Goal: Information Seeking & Learning: Learn about a topic

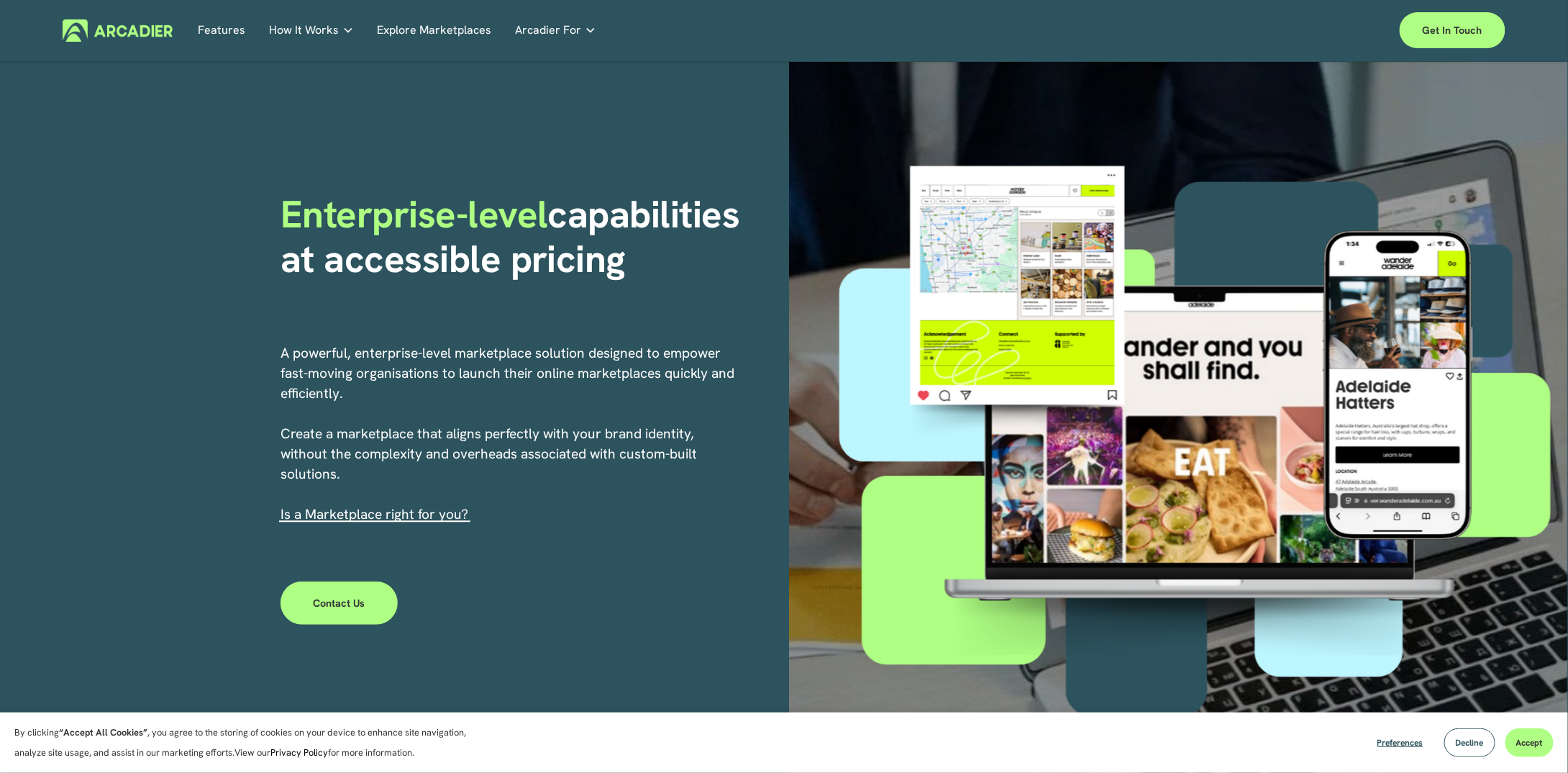
click at [425, 33] on link "Explore Marketplaces" at bounding box center [434, 30] width 114 height 22
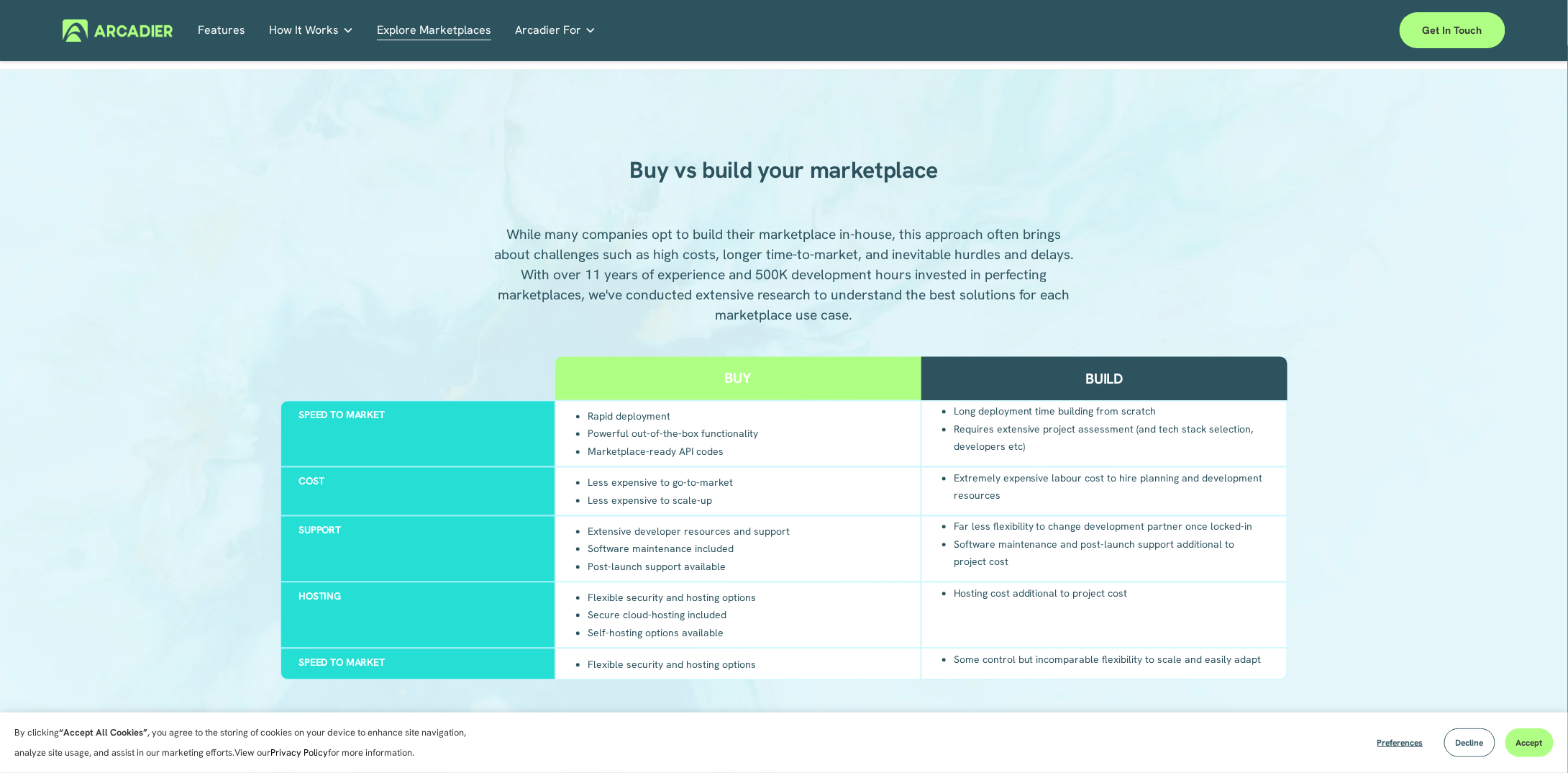
scroll to position [1007, 0]
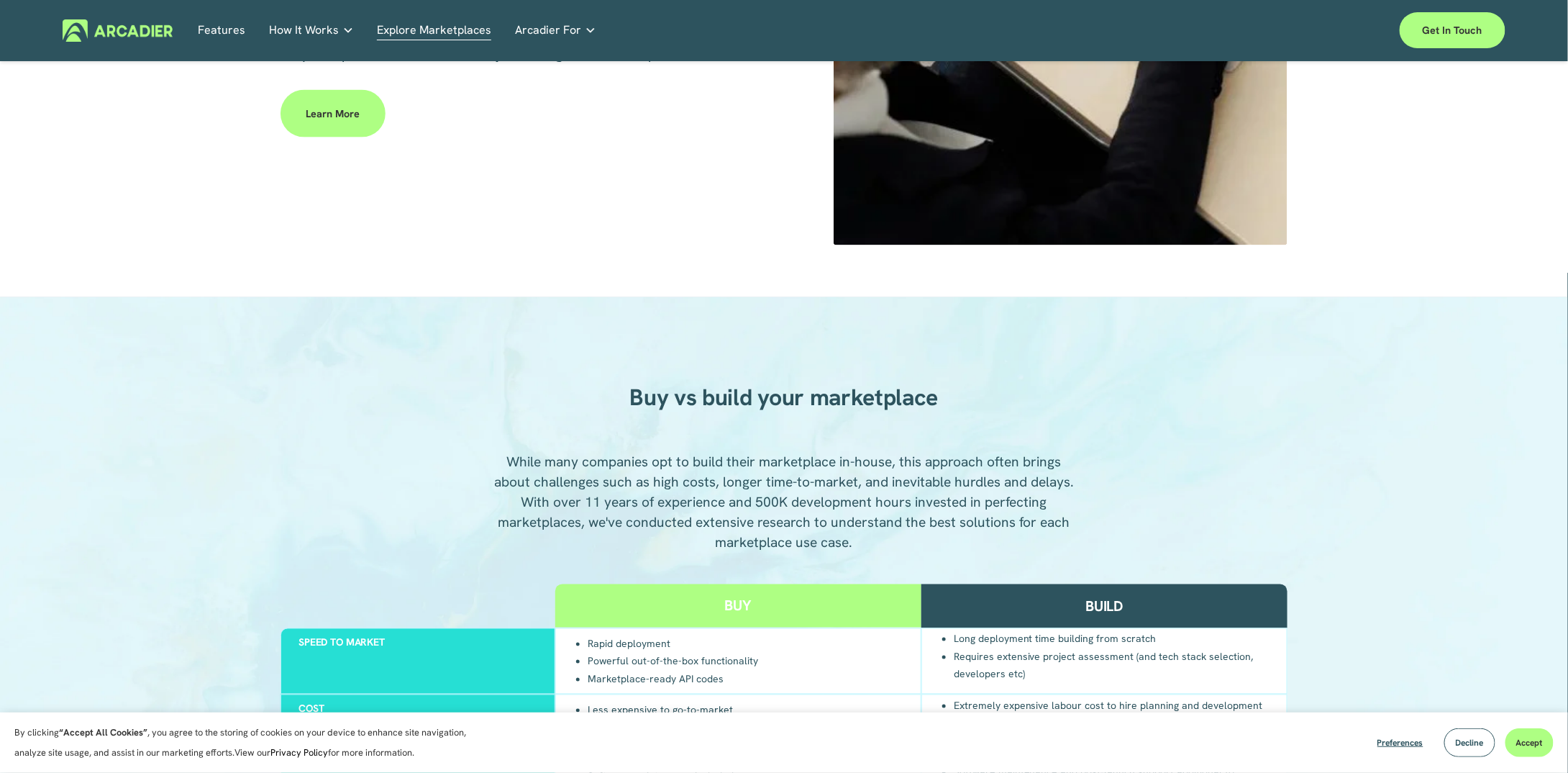
click at [582, 37] on link "Arcadier For" at bounding box center [555, 30] width 81 height 22
click at [0, 0] on link "Retail Marketplaces Whatever you are offering to your customer, we bring it all…" at bounding box center [0, 0] width 0 height 0
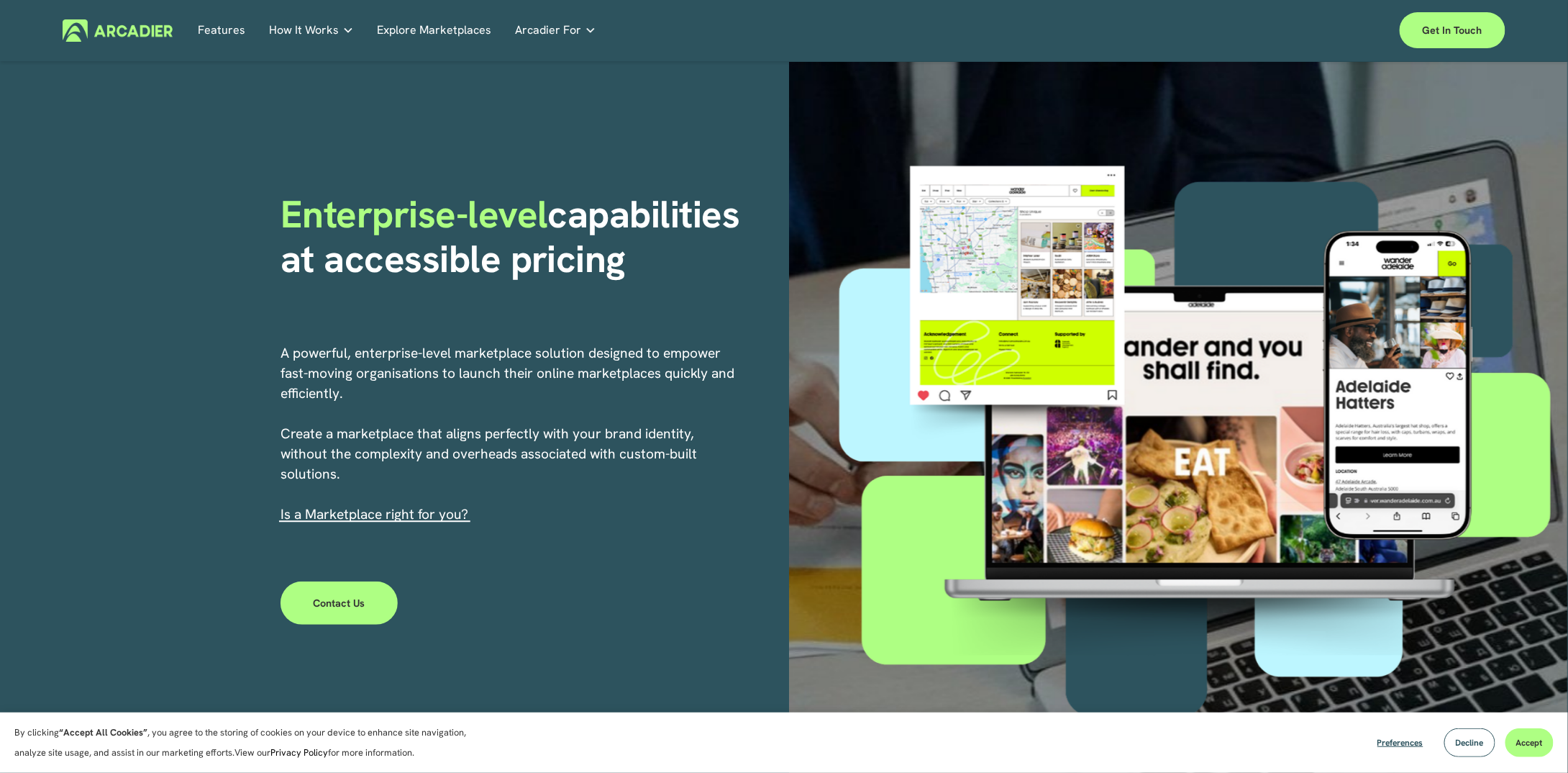
click at [432, 31] on link "Explore Marketplaces" at bounding box center [434, 30] width 114 height 22
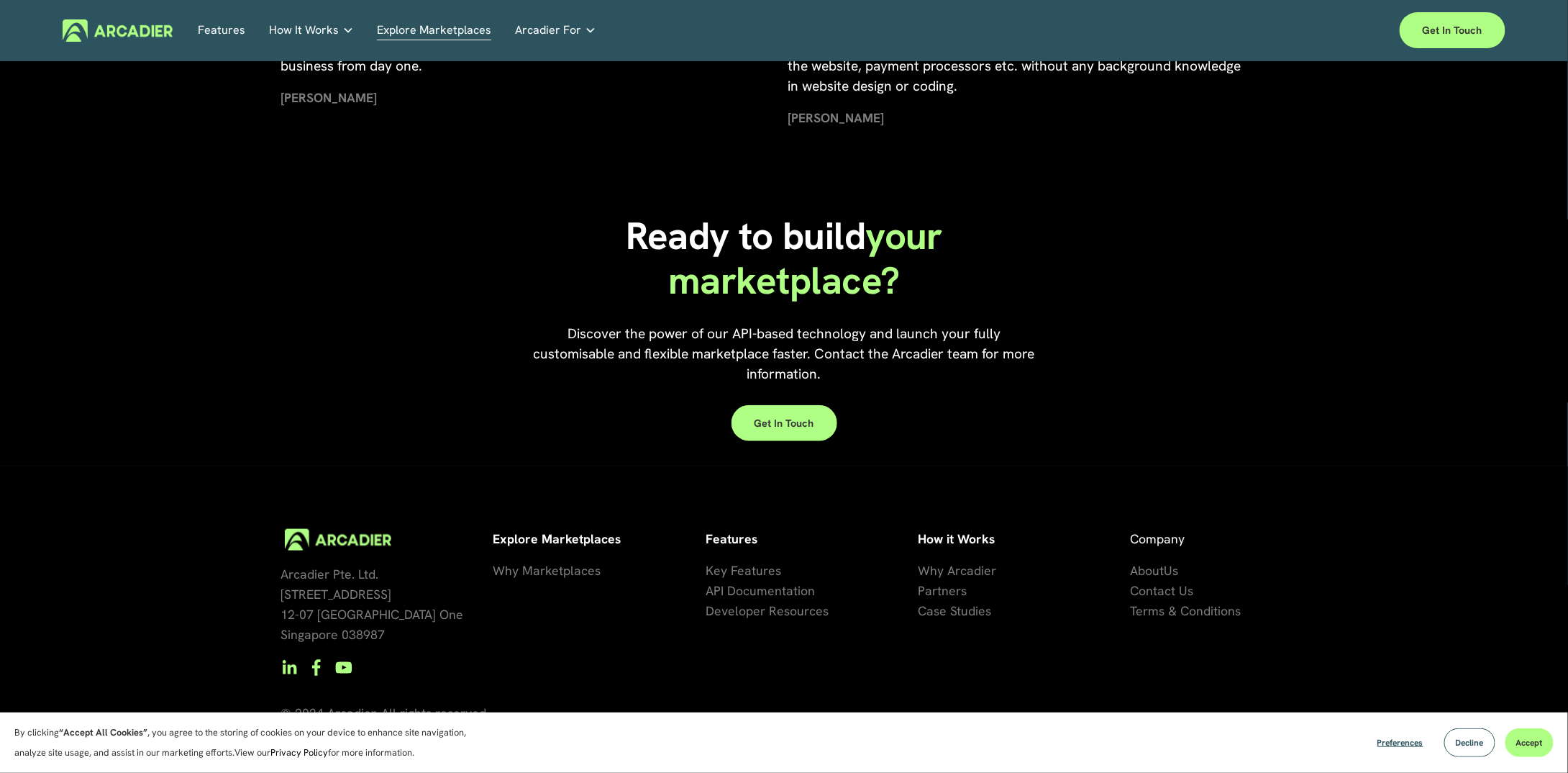
scroll to position [3277, 0]
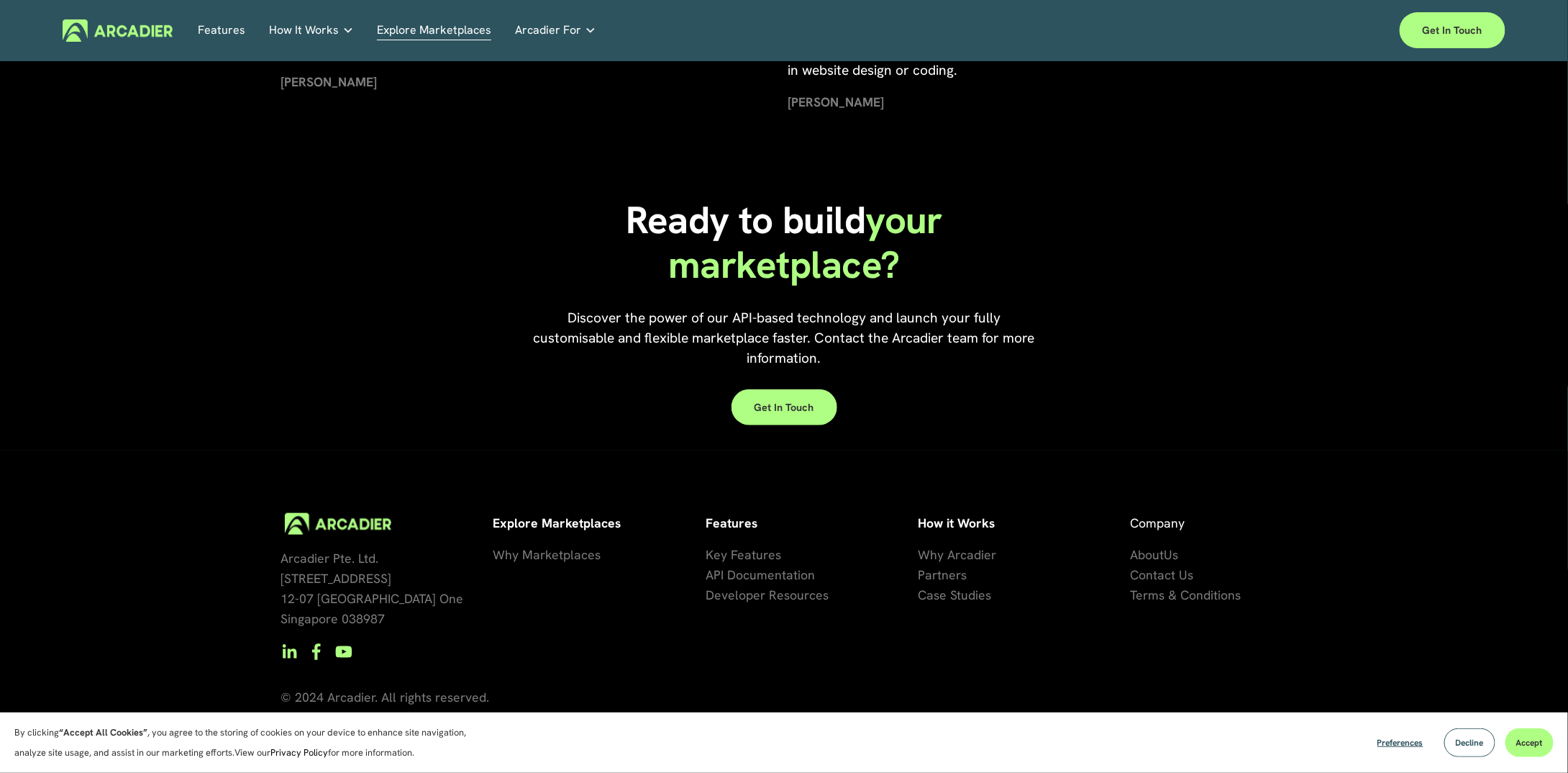
click at [965, 595] on span "se Studies" at bounding box center [962, 594] width 57 height 16
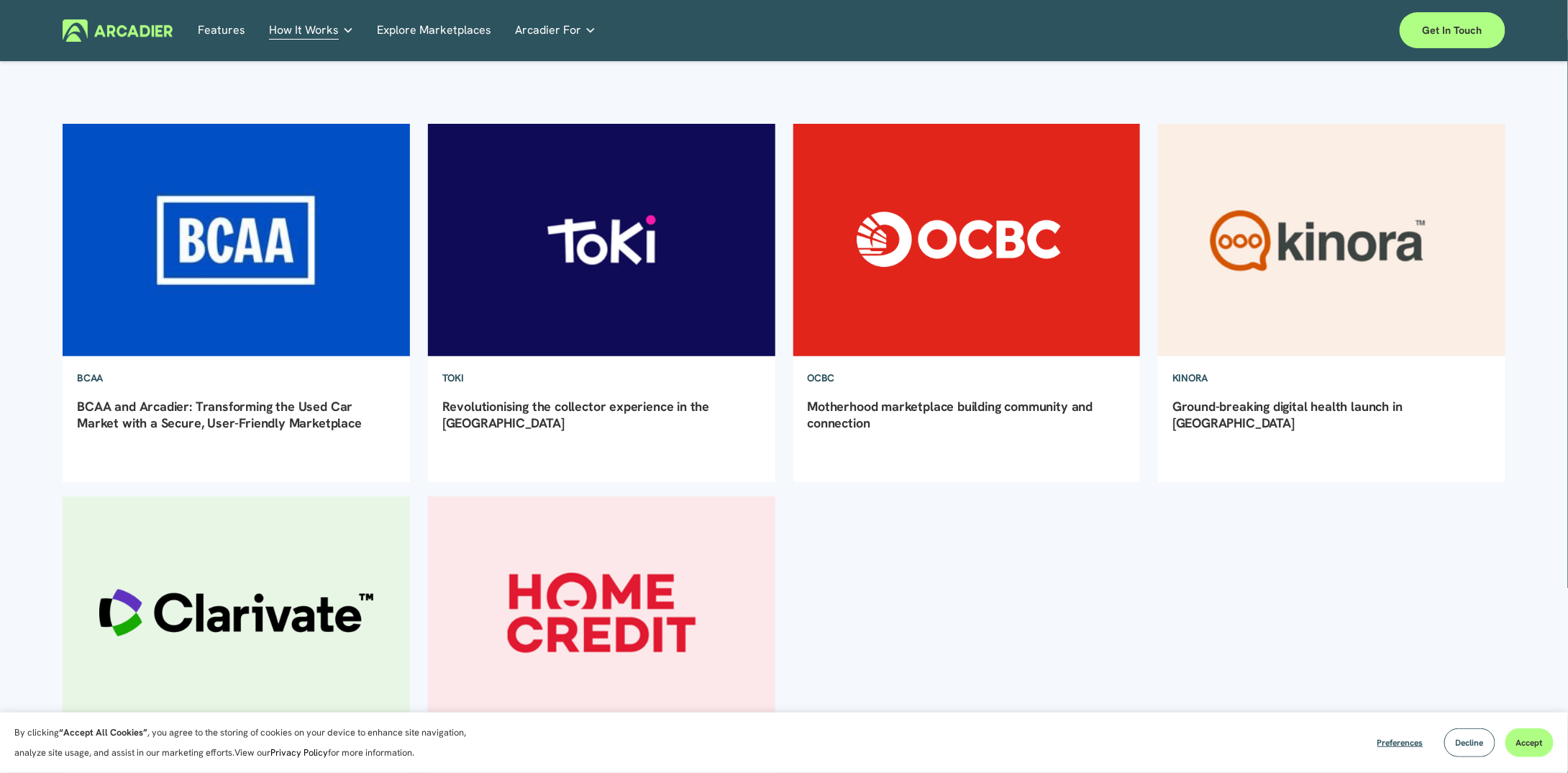
scroll to position [144, 0]
click at [962, 264] on img at bounding box center [966, 239] width 350 height 234
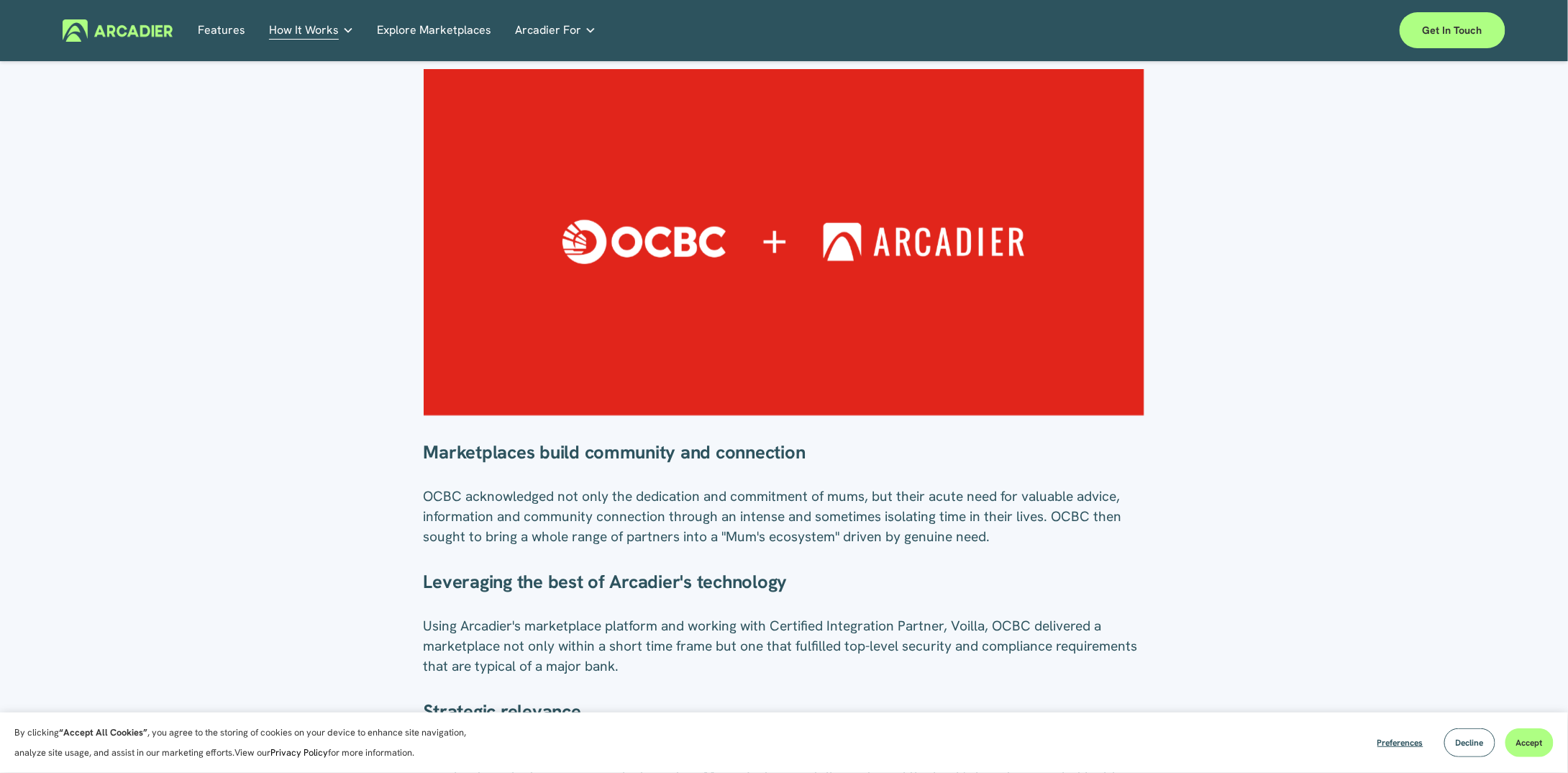
scroll to position [720, 0]
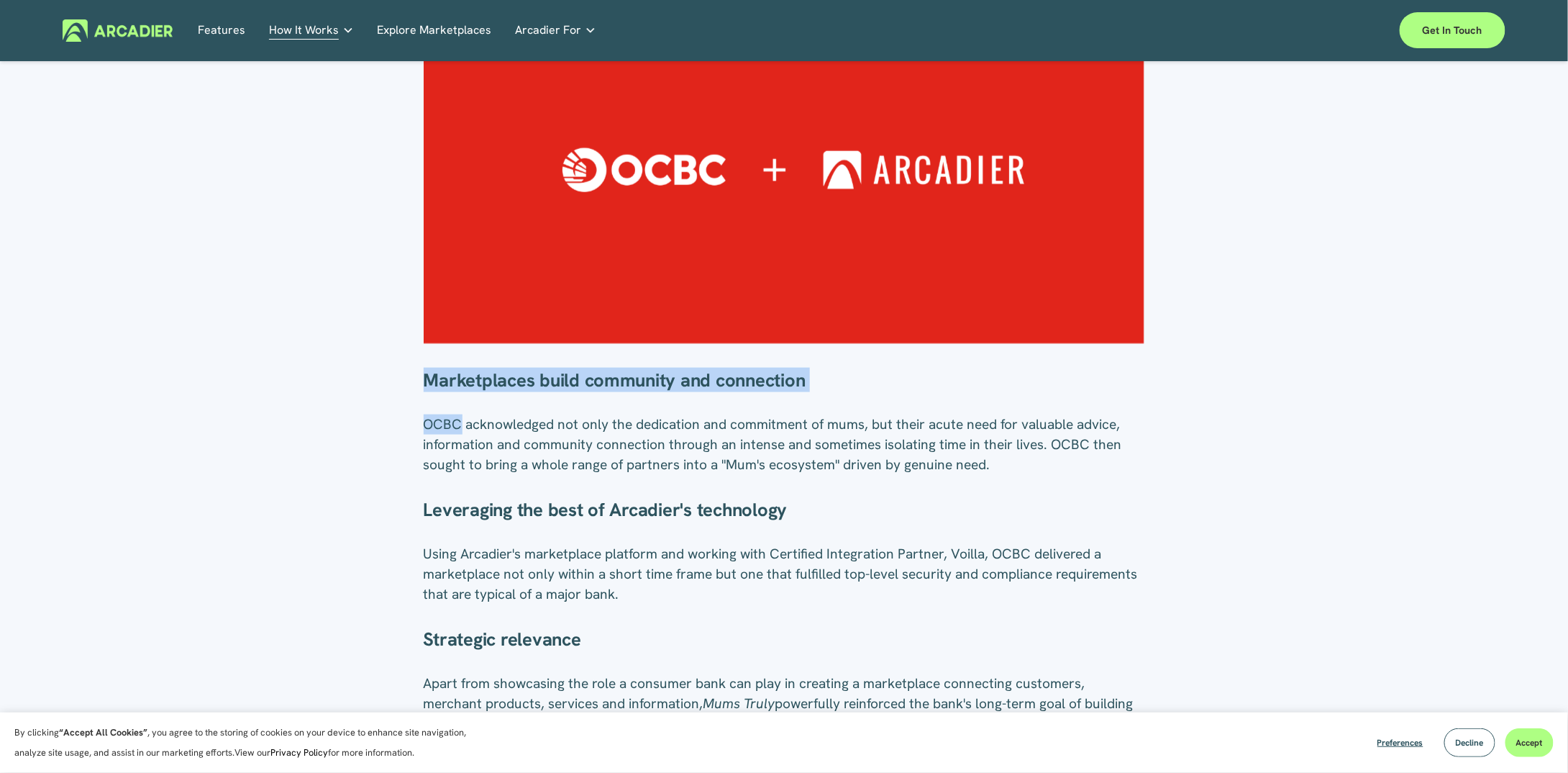
drag, startPoint x: 428, startPoint y: 376, endPoint x: 460, endPoint y: 421, distance: 55.2
click at [459, 421] on div "Marketplaces build community and connection OCBC acknowledged not only the dedi…" at bounding box center [784, 597] width 722 height 458
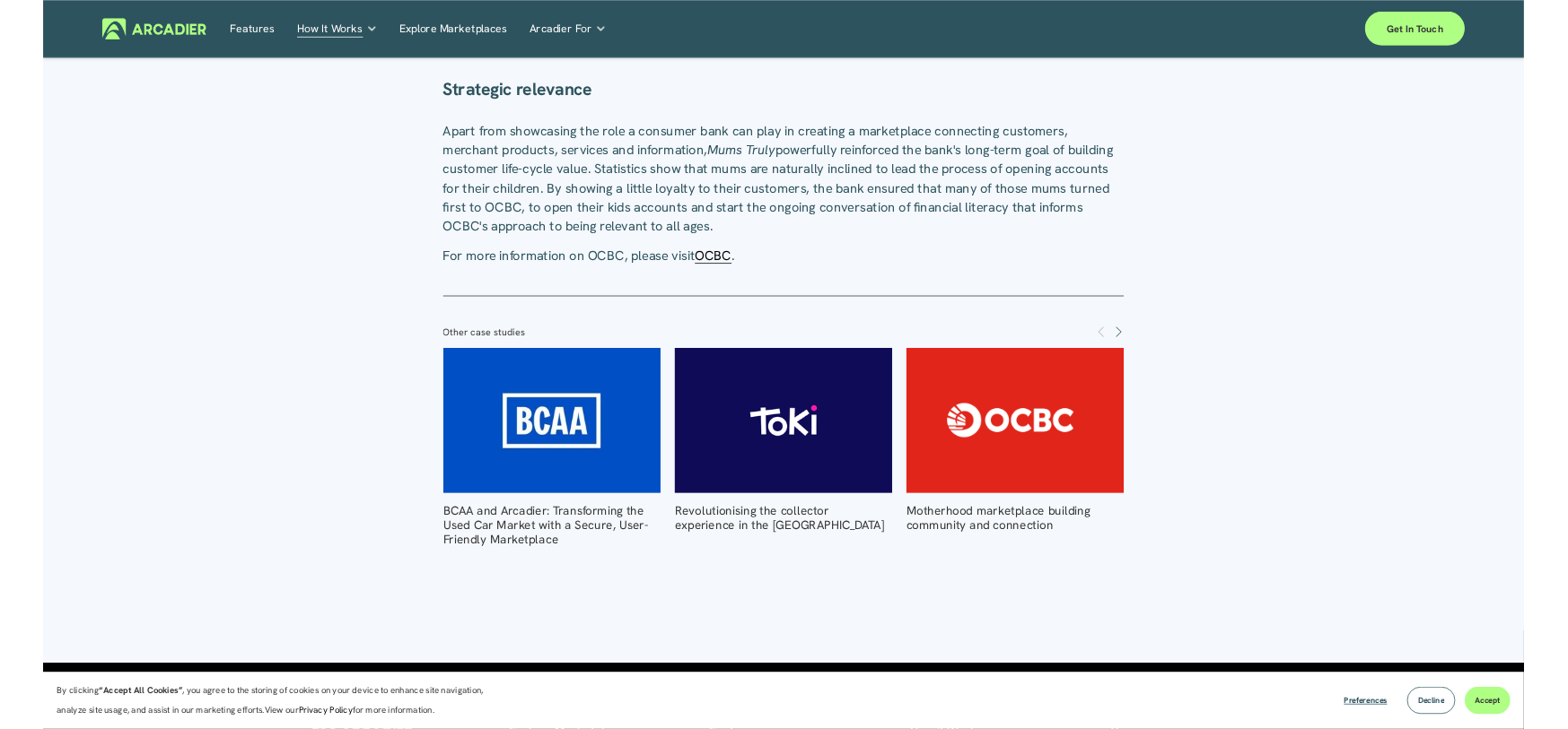
scroll to position [1614, 0]
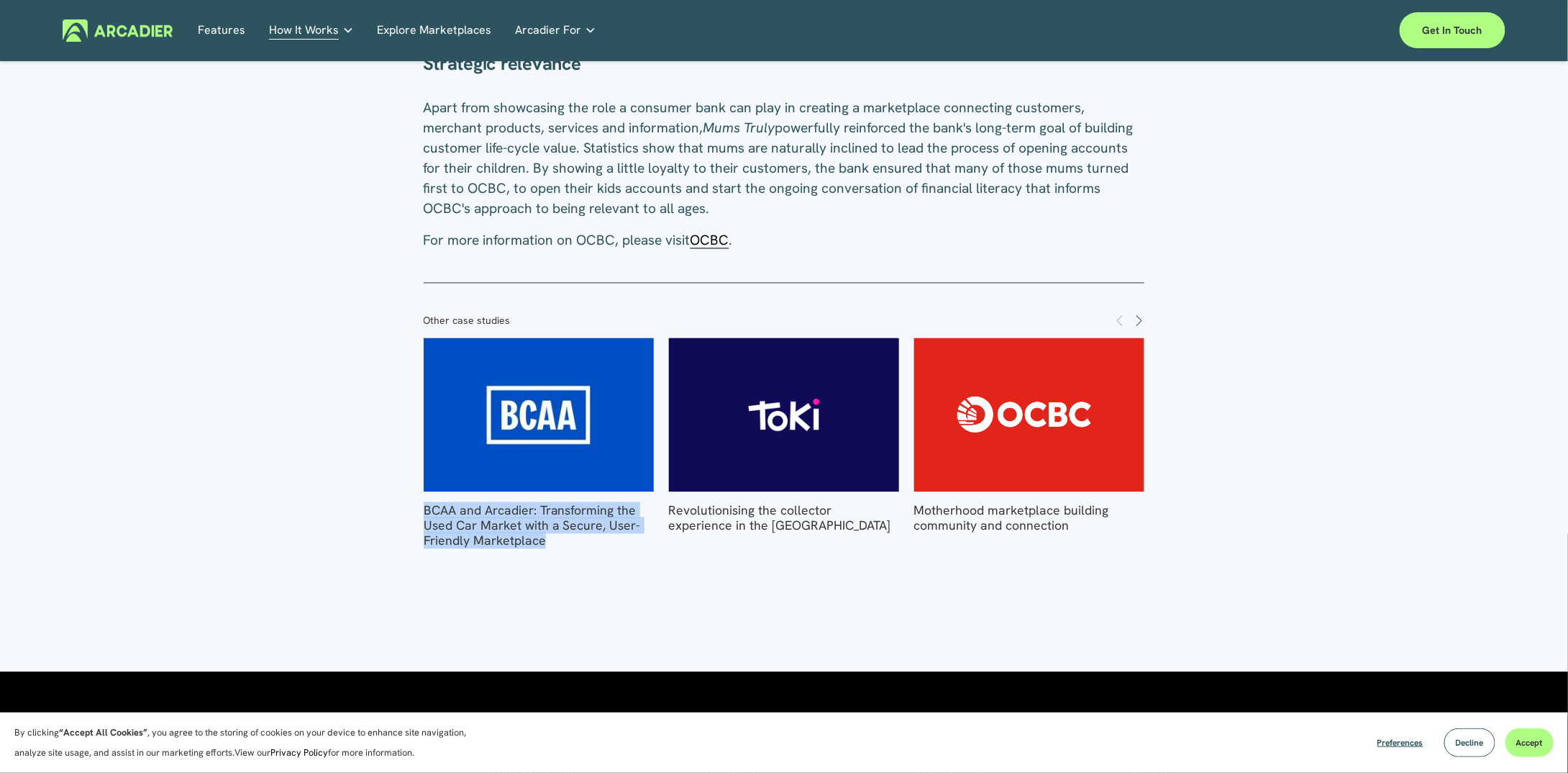
drag, startPoint x: 565, startPoint y: 539, endPoint x: 429, endPoint y: 498, distance: 142.0
click at [422, 501] on div "Other case studies BCAA and Arcadier: Transforming the Used Car Market with a S…" at bounding box center [784, 433] width 746 height 260
drag, startPoint x: 493, startPoint y: 506, endPoint x: 303, endPoint y: 495, distance: 190.3
